Goal: Task Accomplishment & Management: Complete application form

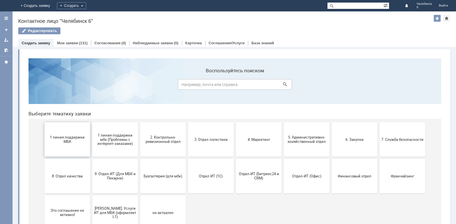
click at [63, 145] on button "1 линия поддержки МБК" at bounding box center [67, 139] width 46 height 34
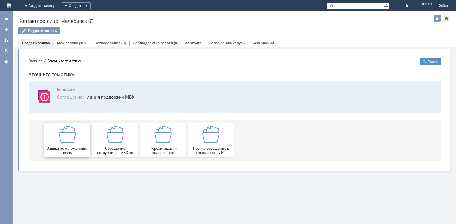
click at [81, 149] on span "Заявка по отложенным чекам" at bounding box center [67, 150] width 42 height 9
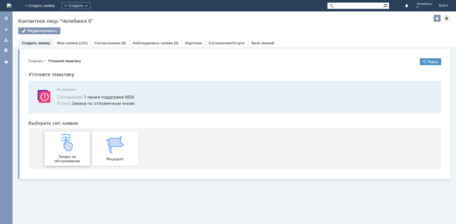
click at [72, 152] on div "Запрос на обслуживание" at bounding box center [67, 148] width 42 height 29
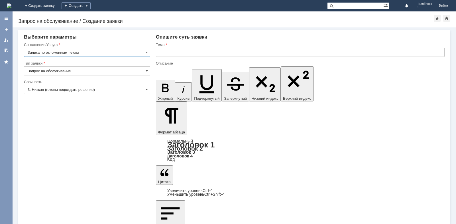
click at [179, 51] on input "text" at bounding box center [300, 52] width 289 height 9
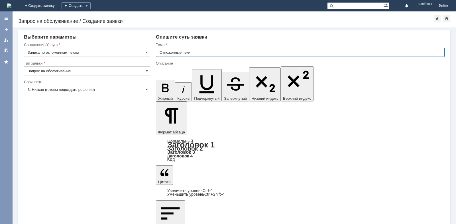
type input "Отложенные чеки"
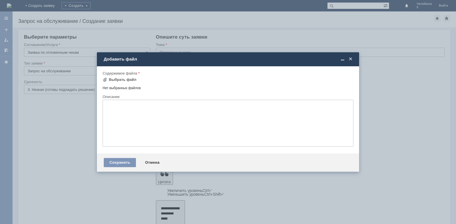
click at [352, 59] on span at bounding box center [351, 58] width 6 height 5
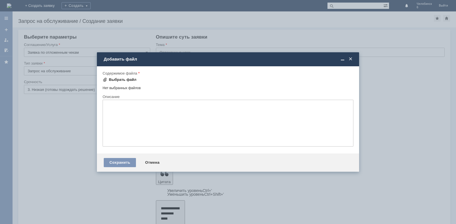
click at [127, 79] on div "Выбрать файл" at bounding box center [123, 79] width 28 height 5
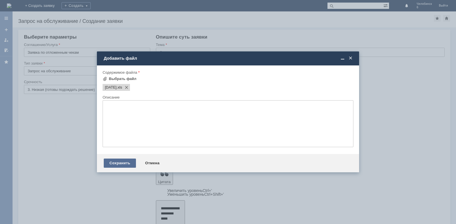
click at [127, 163] on div "Сохранить" at bounding box center [120, 162] width 32 height 9
